Goal: Navigation & Orientation: Find specific page/section

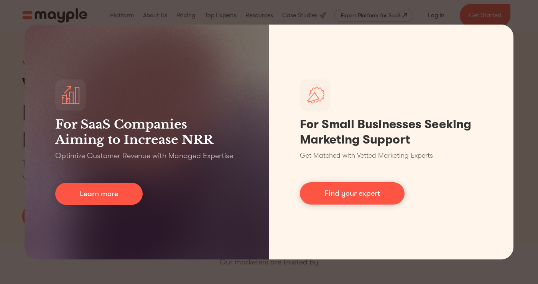
click at [253, 16] on div "For SaaS Companies Aiming to Increase NRR Optimize Customer Revenue with Manage…" at bounding box center [269, 142] width 538 height 284
click at [522, 51] on div "For SaaS Companies Aiming to Increase NRR Optimize Customer Revenue with Manage…" at bounding box center [269, 142] width 538 height 284
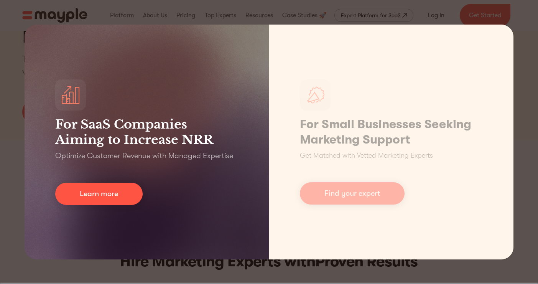
scroll to position [105, 0]
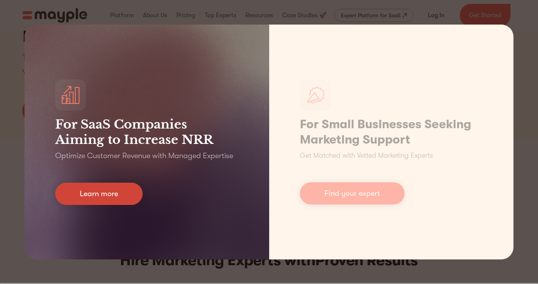
click at [126, 198] on link "Learn more" at bounding box center [98, 193] width 87 height 22
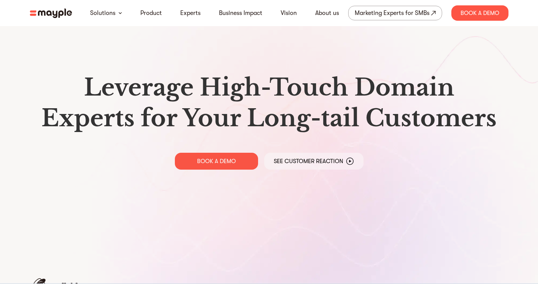
click at [51, 10] on img at bounding box center [51, 13] width 42 height 10
click at [53, 9] on img at bounding box center [51, 13] width 42 height 10
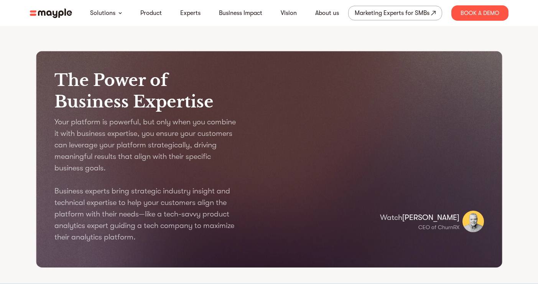
scroll to position [866, 0]
